Goal: Task Accomplishment & Management: Manage account settings

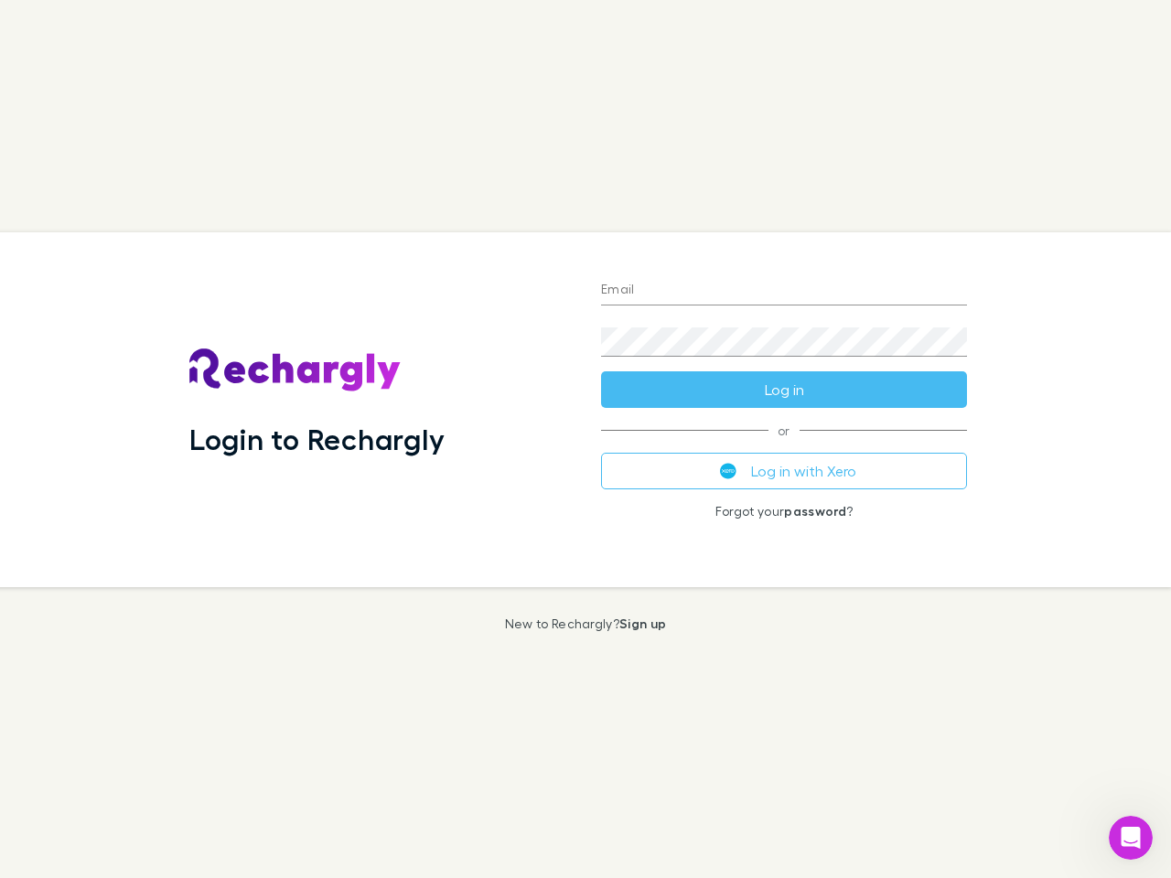
click at [585, 439] on div "Login to Rechargly" at bounding box center [381, 409] width 412 height 355
click at [784, 291] on input "Email" at bounding box center [784, 290] width 366 height 29
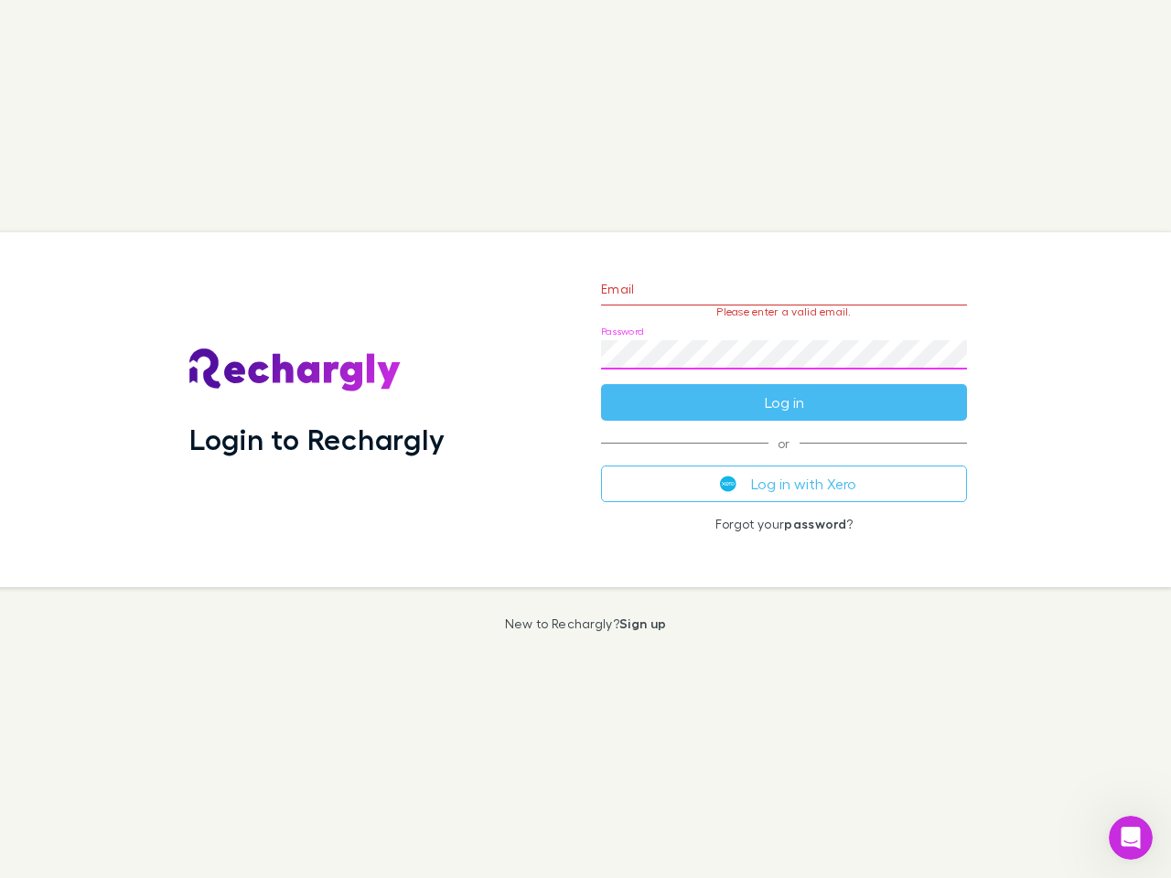
click at [784, 390] on form "Email Please enter a valid email. Password Log in" at bounding box center [784, 341] width 366 height 159
click at [784, 471] on div "Email Please enter a valid email. Password Log in or Log in with Xero Forgot yo…" at bounding box center [783, 409] width 395 height 355
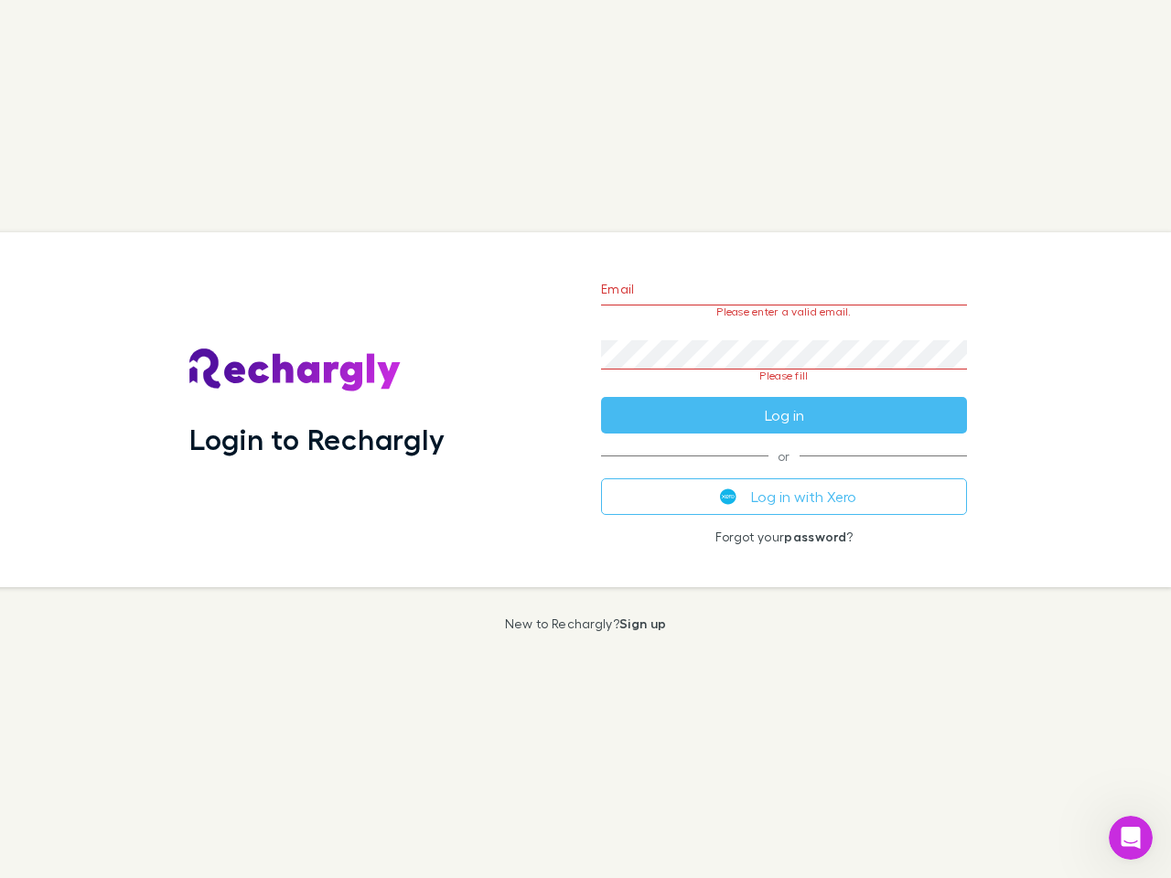
click at [1131, 838] on icon "Open Intercom Messenger" at bounding box center [1131, 838] width 30 height 30
